Goal: Information Seeking & Learning: Check status

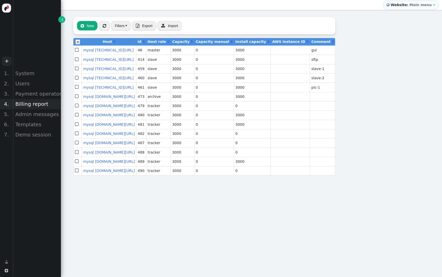
click at [29, 102] on div "Billing report" at bounding box center [37, 104] width 48 height 10
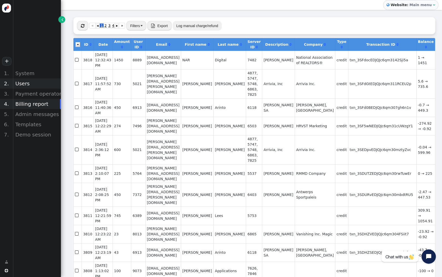
click at [24, 83] on div "Users" at bounding box center [37, 83] width 48 height 10
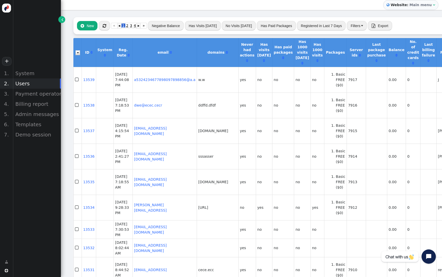
click at [346, 210] on td "7912" at bounding box center [355, 208] width 19 height 26
copy td "7912"
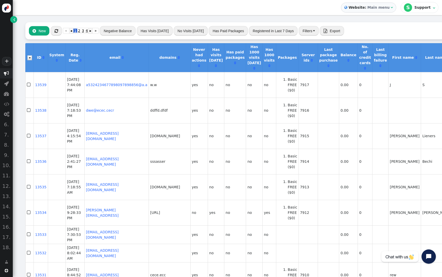
click at [9, 73] on span "" at bounding box center [6, 73] width 5 height 5
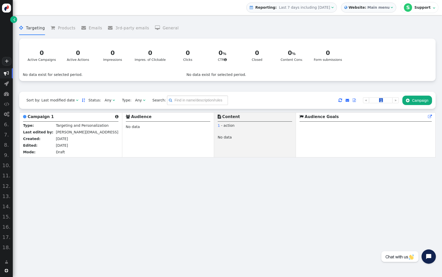
click at [15, 20] on span "" at bounding box center [14, 19] width 2 height 5
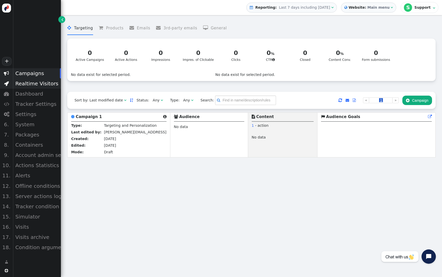
click at [38, 86] on div "Realtime Visitors" at bounding box center [37, 83] width 48 height 10
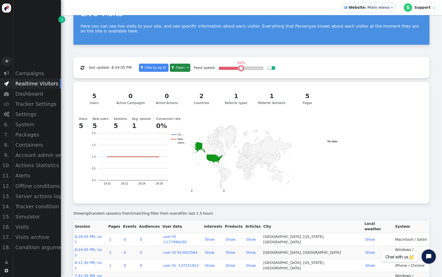
scroll to position [22, 0]
click at [112, 238] on link "1" at bounding box center [110, 240] width 4 height 4
click at [256, 216] on div "Showing 5 random sessions from 5 matching filter from overall 5 in last 1.5 hou…" at bounding box center [251, 213] width 356 height 5
click at [112, 264] on link "1" at bounding box center [110, 266] width 4 height 4
click at [112, 277] on link "1" at bounding box center [110, 279] width 4 height 4
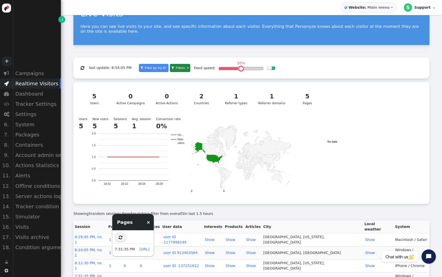
click at [255, 212] on div "Showing 5 random sessions from 5 matching filter from overall 5 in last 1.5 hou…" at bounding box center [251, 212] width 356 height 16
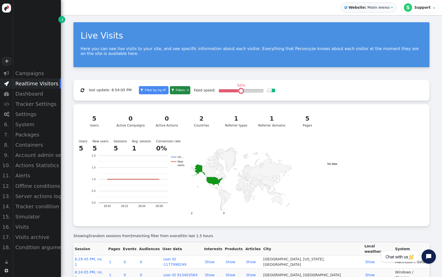
scroll to position [0, 0]
click at [84, 91] on span "" at bounding box center [82, 90] width 4 height 4
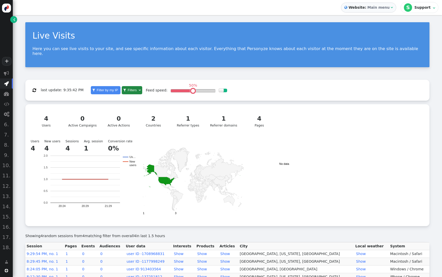
click at [365, 7] on b "Website:" at bounding box center [357, 7] width 20 height 5
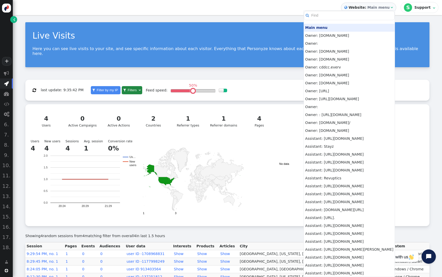
click at [287, 33] on div "Live Visits" at bounding box center [226, 35] width 389 height 13
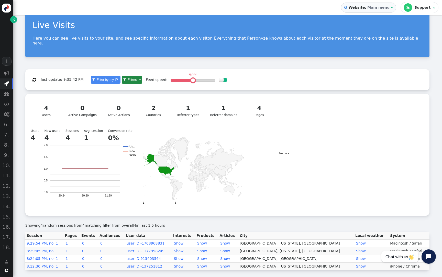
scroll to position [10, 0]
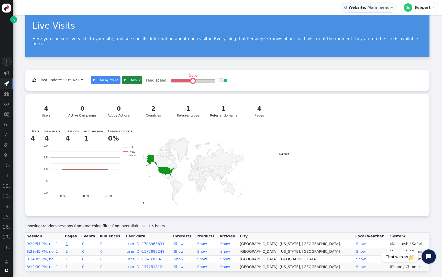
click at [69, 243] on link "1" at bounding box center [67, 244] width 4 height 4
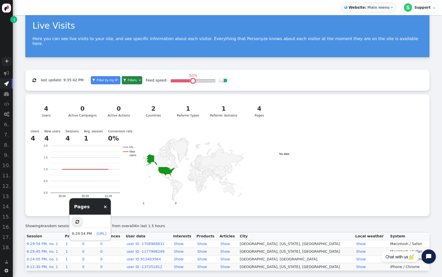
click at [250, 225] on div "Showing 4 random sessions from 4 matching filter from overall 4 in last 1.5 hou…" at bounding box center [227, 225] width 404 height 5
